Goal: Transaction & Acquisition: Purchase product/service

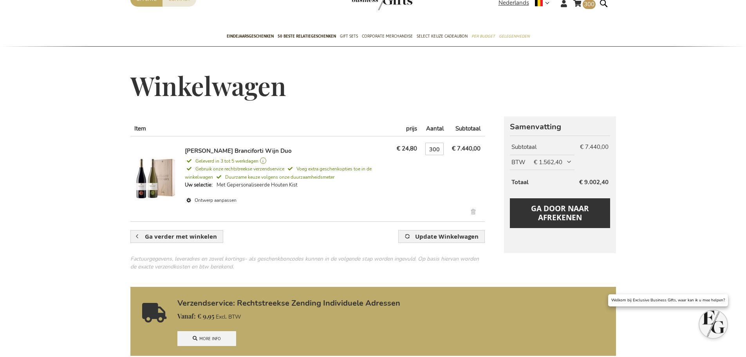
click at [233, 200] on link "Ontwerp aanpassen" at bounding box center [287, 200] width 205 height 11
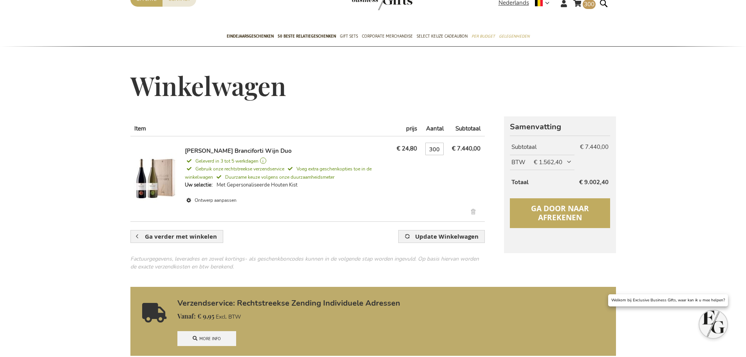
click at [560, 209] on span "Ga door naar afrekenen" at bounding box center [560, 212] width 58 height 19
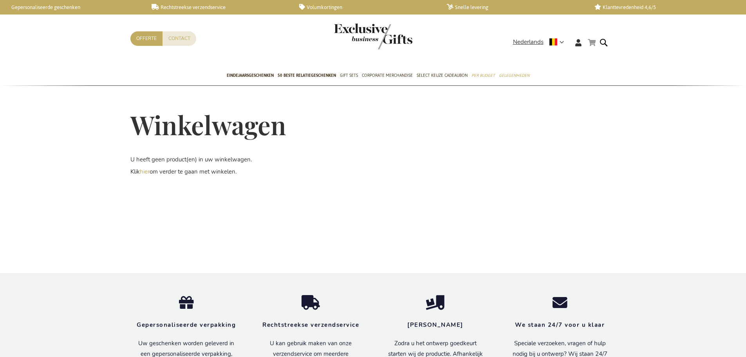
click at [593, 43] on link "Winkelwagen" at bounding box center [592, 43] width 8 height 10
click at [578, 40] on icon at bounding box center [578, 42] width 6 height 7
click at [586, 60] on link "Login" at bounding box center [583, 59] width 14 height 8
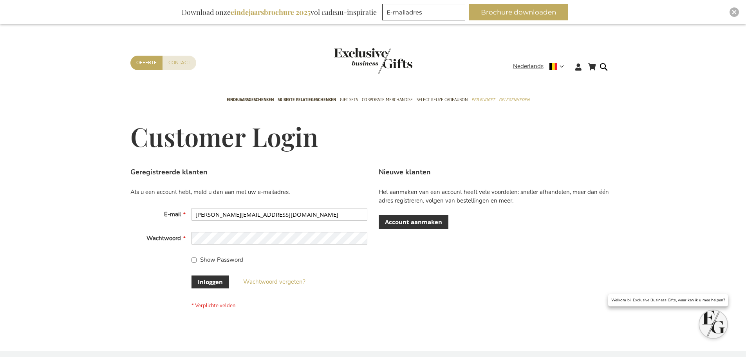
click at [151, 273] on fieldset "Als u een account hebt, meld u dan aan met uw e-mailadres. E-mail Jeroen.vaneve…" at bounding box center [248, 248] width 237 height 121
click at [212, 276] on button "Inloggen" at bounding box center [210, 281] width 38 height 13
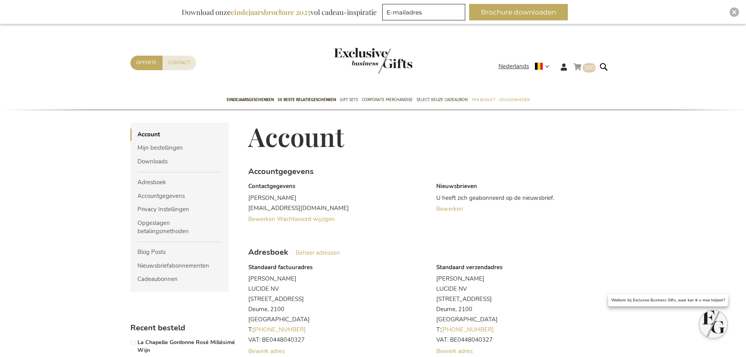
click at [581, 67] on link "Winkelwagen 300 300 items" at bounding box center [584, 68] width 22 height 13
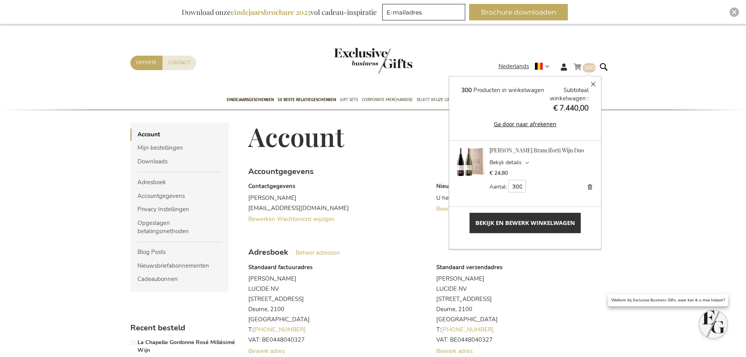
click at [549, 155] on div "Feudi Bordonaro Branciforti Wijn Duo Bekijk details Optie Details Uw selectie M…" at bounding box center [525, 169] width 140 height 46
click at [559, 225] on span "Bekijk en bewerk winkelwagen" at bounding box center [524, 222] width 99 height 8
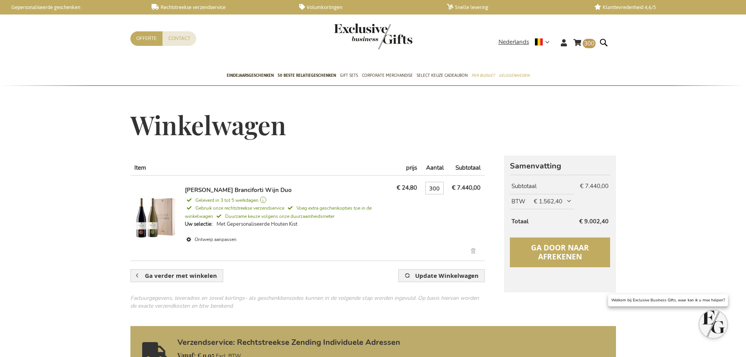
click at [539, 249] on span "Ga door naar afrekenen" at bounding box center [560, 251] width 58 height 19
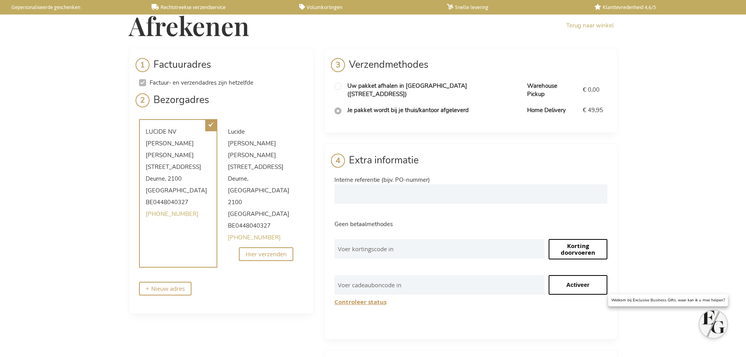
click at [184, 202] on div "LUCIDE NV Jeroen Van Evercooren Bisschoppenhoflaan 145 Deurne , 2100 België BE0…" at bounding box center [178, 193] width 79 height 148
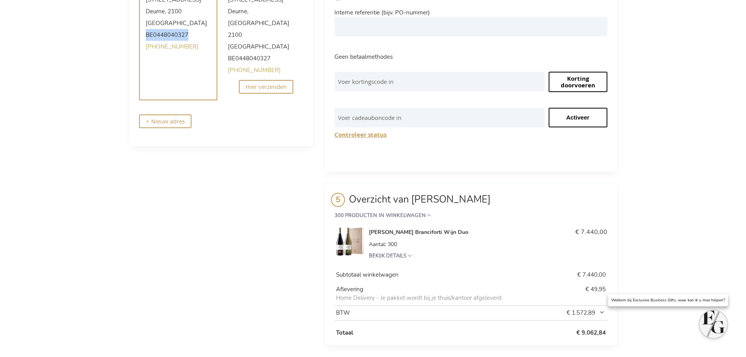
scroll to position [168, 0]
click at [121, 180] on div "Afrekenen Terug naar winkel Inloggen Sluiten Inloggen E-mail adres Wachtwoord I…" at bounding box center [373, 98] width 746 height 533
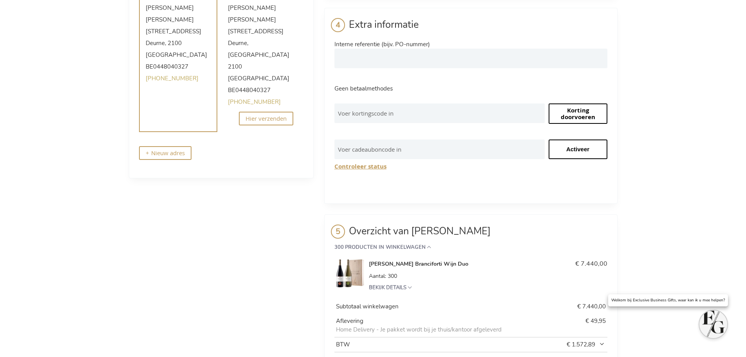
click at [264, 177] on div "Factuuradres Factuur- en verzendadres zijn hetzelfde Factuuradres Jeroen Van Ev…" at bounding box center [373, 146] width 489 height 469
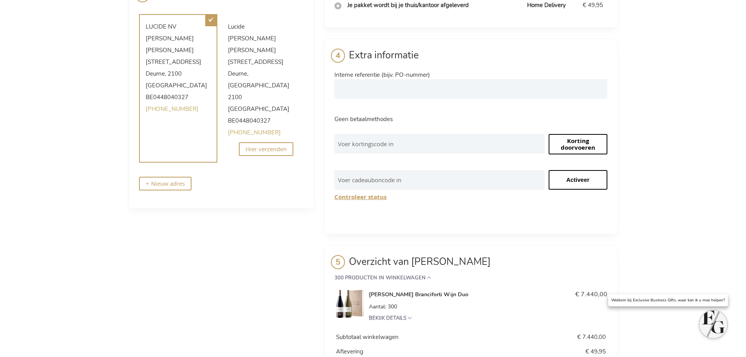
scroll to position [0, 0]
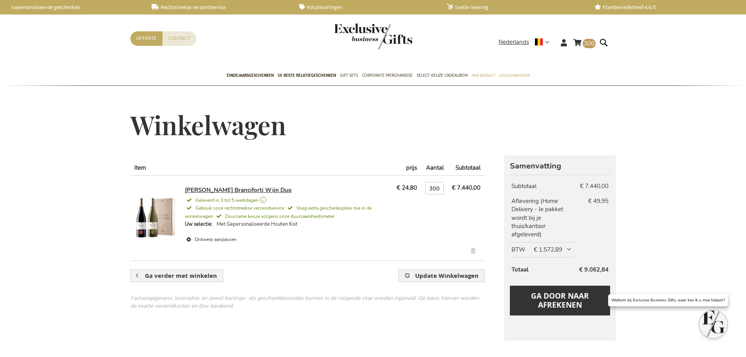
click at [252, 187] on link "[PERSON_NAME] Branciforti Wijn Duo" at bounding box center [238, 190] width 107 height 8
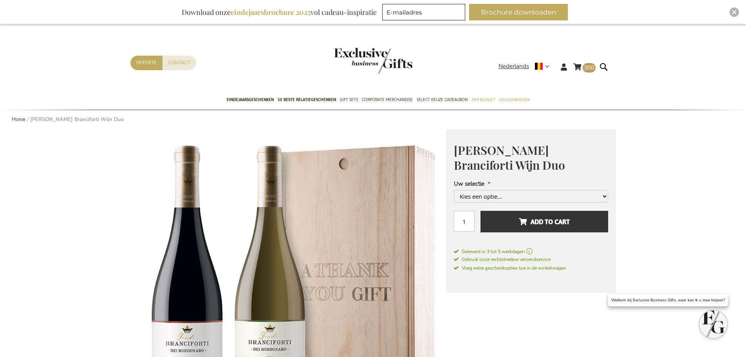
select select "1553"
click at [454, 202] on select "Kies een optie... Met Gepersonaliseerde Houten Kist +€ 10,00 Met Gepersonalisee…" at bounding box center [531, 196] width 154 height 13
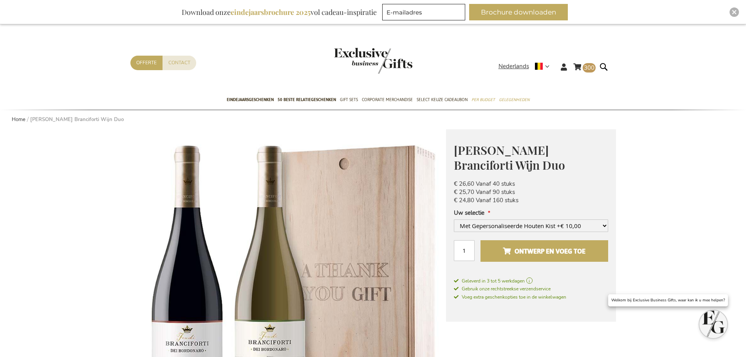
click at [531, 255] on span "Ontwerp en voeg toe" at bounding box center [544, 251] width 83 height 13
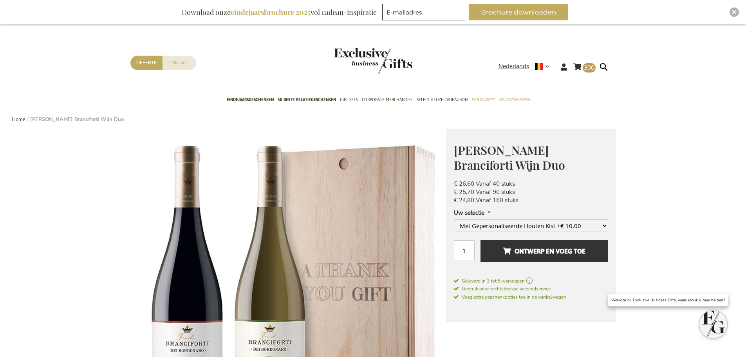
click at [582, 61] on div "Winkelwagen 300 300 items Winkelwagen 300 Sluiten 300 Producten in winkelwagen …" at bounding box center [373, 73] width 498 height 35
click at [585, 72] on link "Winkelwagen 300 300 items" at bounding box center [584, 68] width 22 height 13
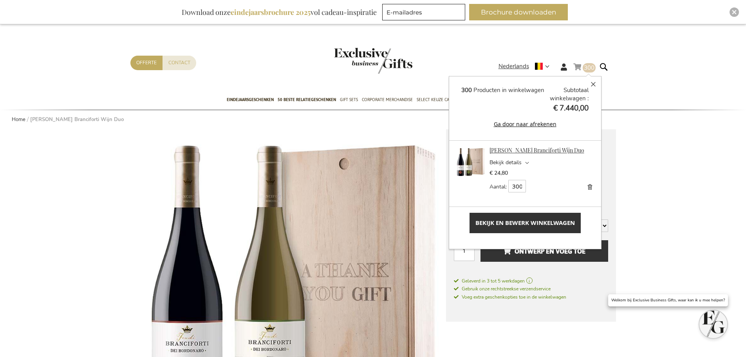
click at [527, 150] on link "[PERSON_NAME] Branciforti Wijn Duo" at bounding box center [536, 149] width 95 height 7
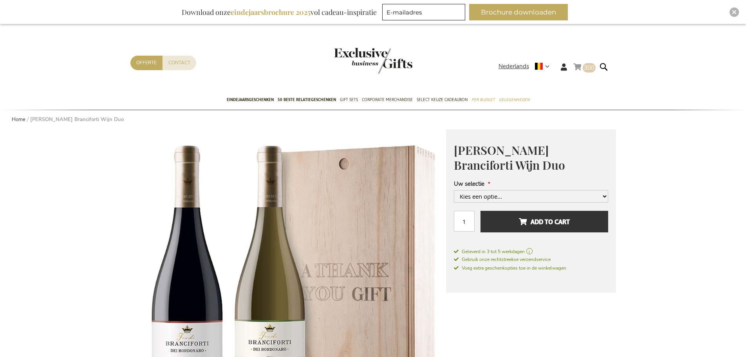
click at [578, 63] on link "Winkelwagen 300 300 items" at bounding box center [584, 68] width 22 height 13
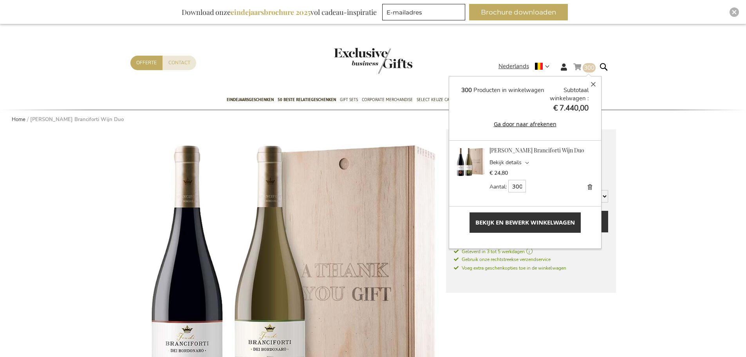
click at [533, 124] on button "Ga door naar afrekenen" at bounding box center [524, 123] width 127 height 9
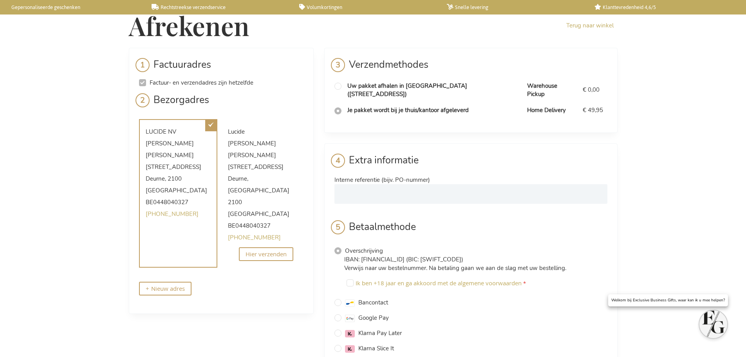
click at [270, 186] on span "Antwerpen" at bounding box center [258, 190] width 61 height 8
click at [269, 250] on span "Hier verzenden" at bounding box center [265, 254] width 41 height 8
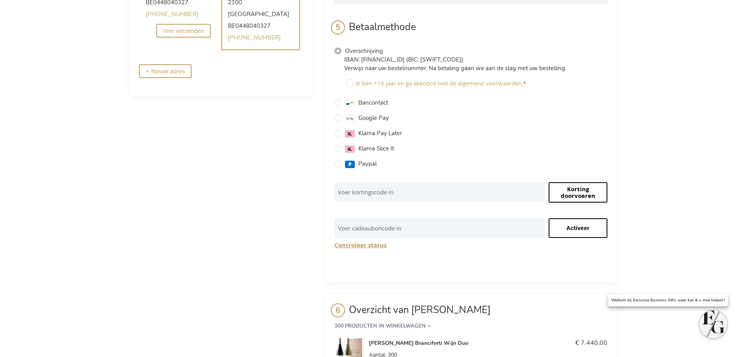
scroll to position [196, 0]
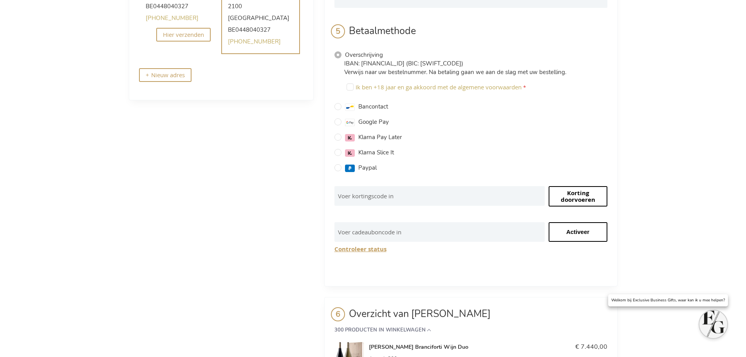
click at [370, 245] on button "Controleer status" at bounding box center [360, 248] width 52 height 7
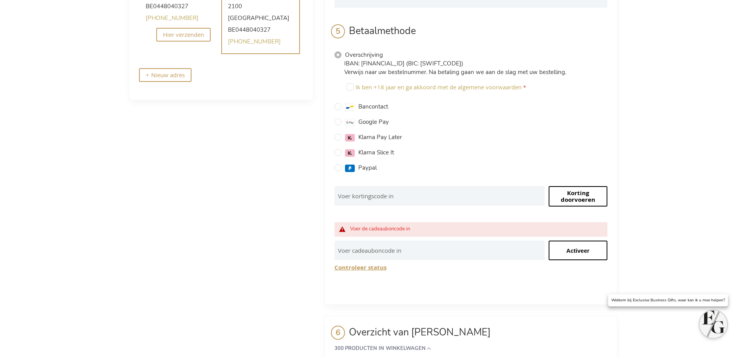
click at [317, 200] on div "Factuuradres Factuur- en verzendadres zijn hetzelfde Factuuradres Jeroen Van Ev…" at bounding box center [373, 177] width 489 height 651
click at [360, 51] on span "Overschrijving" at bounding box center [364, 55] width 38 height 8
click at [341, 51] on input "Overschrijving" at bounding box center [337, 54] width 7 height 7
click at [360, 51] on span "Overschrijving" at bounding box center [364, 55] width 38 height 8
click at [341, 51] on input "Overschrijving" at bounding box center [337, 54] width 7 height 7
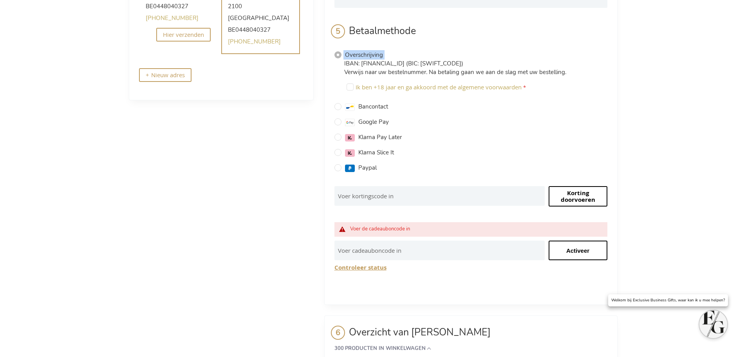
click at [360, 51] on span "Overschrijving" at bounding box center [364, 55] width 38 height 8
click at [341, 51] on input "Overschrijving" at bounding box center [337, 54] width 7 height 7
click at [393, 62] on p "IBAN: BE08 3635 8103 7013 (BIC: BBRUBEBB) Verwijs naar uw bestelnummer. Na beta…" at bounding box center [475, 68] width 263 height 17
click at [299, 152] on div "Factuuradres Factuur- en verzendadres zijn hetzelfde Factuuradres Jeroen Van Ev…" at bounding box center [373, 177] width 489 height 651
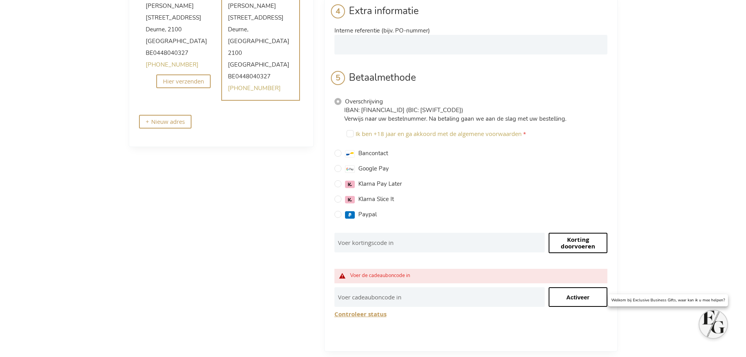
scroll to position [0, 0]
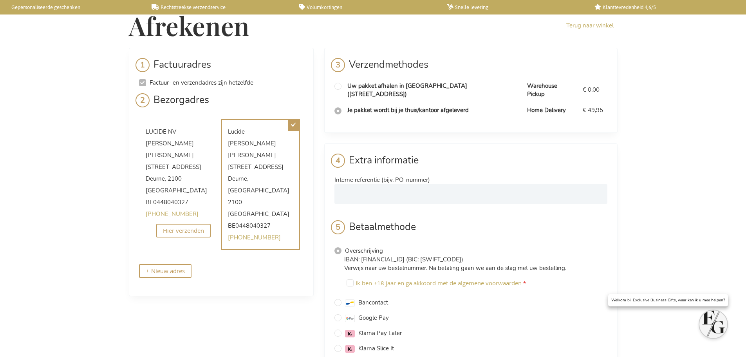
click at [441, 143] on li "Betaalgegevens Extra informatie Interne referentie (bijv. PO-nummer) Betaalmeth…" at bounding box center [470, 321] width 293 height 357
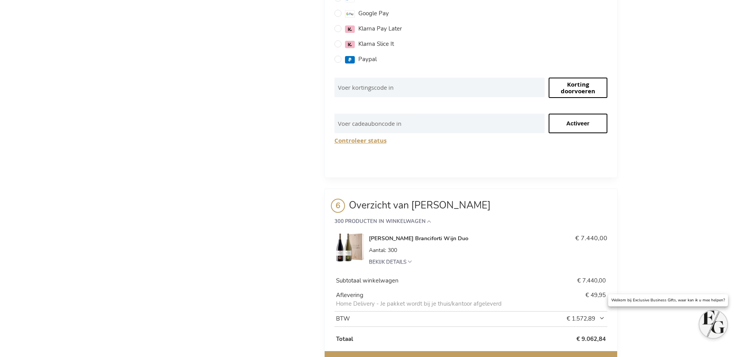
scroll to position [332, 0]
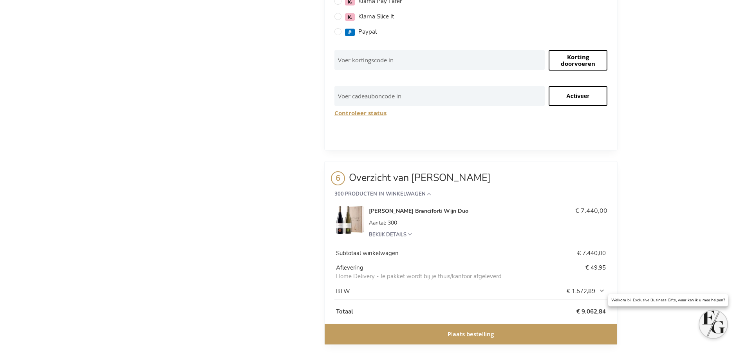
click at [415, 284] on th "BTW" at bounding box center [442, 291] width 216 height 15
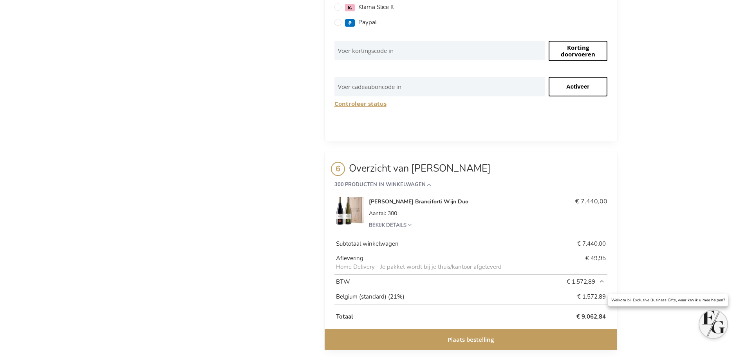
scroll to position [346, 0]
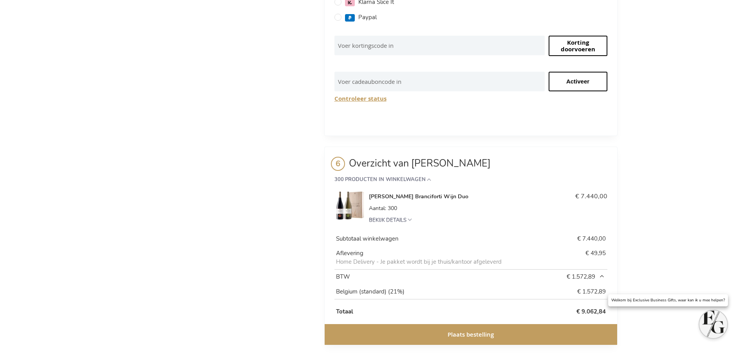
click at [214, 200] on div "Factuuradres Factuur- en verzendadres zijn hetzelfde Factuuradres Jeroen Van Ev…" at bounding box center [373, 25] width 489 height 647
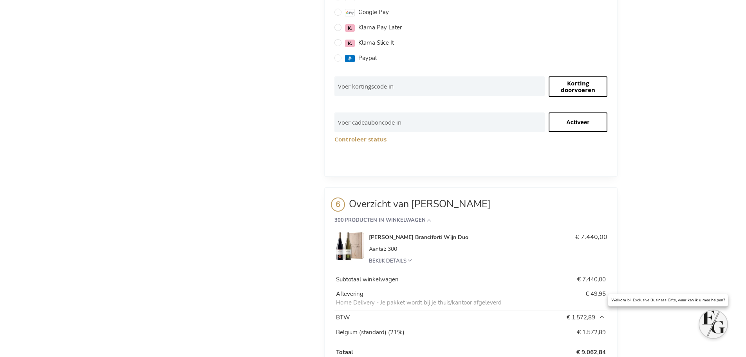
scroll to position [0, 0]
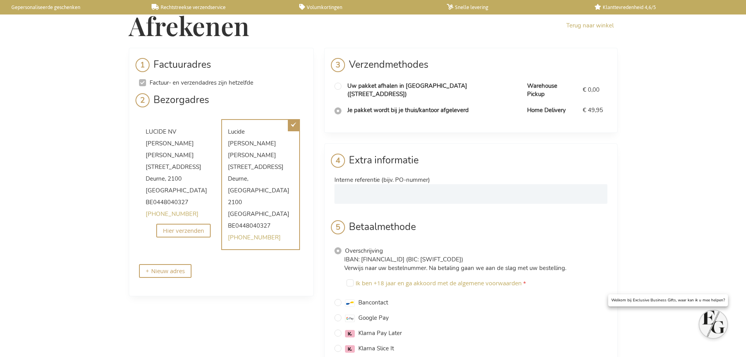
drag, startPoint x: 271, startPoint y: 229, endPoint x: 278, endPoint y: 125, distance: 104.3
